Goal: Navigation & Orientation: Find specific page/section

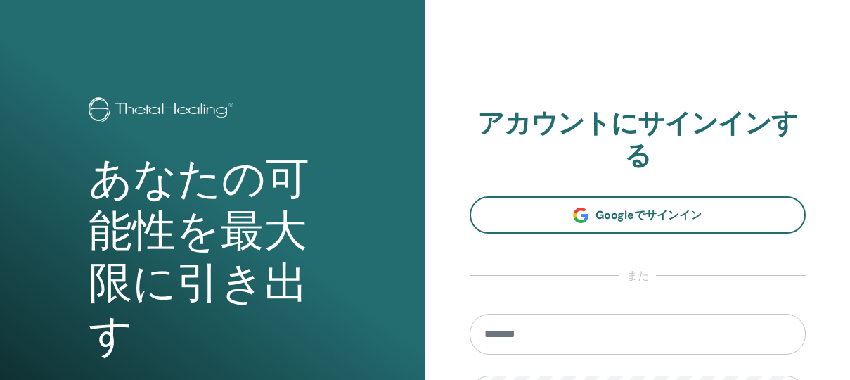
scroll to position [124, 0]
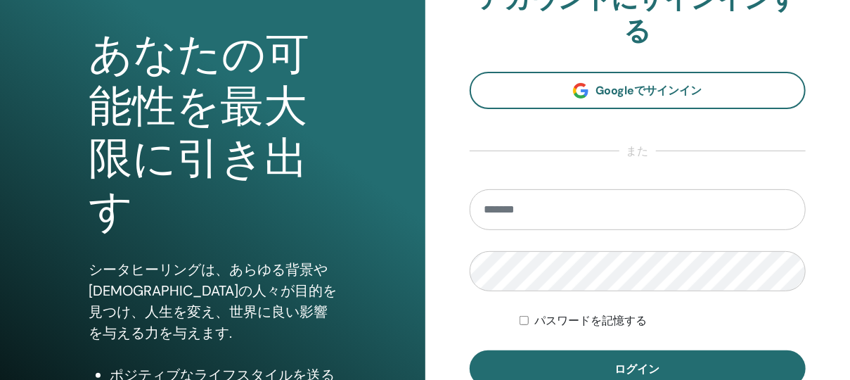
drag, startPoint x: 0, startPoint y: 0, endPoint x: 567, endPoint y: 220, distance: 607.8
click at [567, 220] on input "email" at bounding box center [638, 209] width 337 height 41
type input "**********"
click at [470, 350] on button "ログイン" at bounding box center [638, 368] width 337 height 37
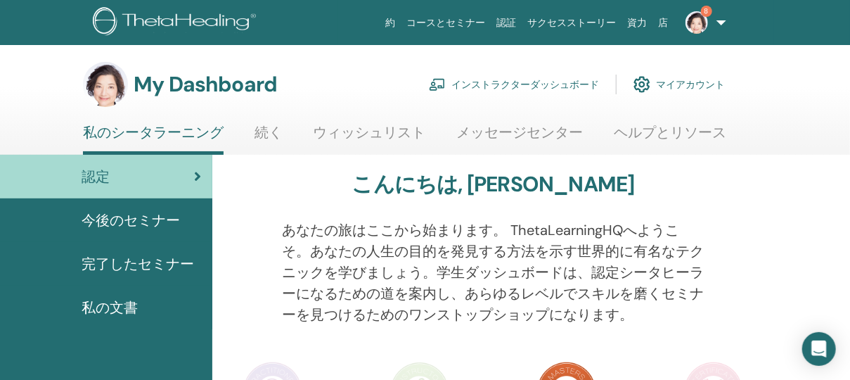
click at [568, 81] on link "インストラクターダッシュボード" at bounding box center [514, 84] width 170 height 31
